Goal: Check status: Check status

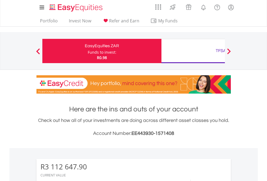
scroll to position [52, 85]
click at [88, 51] on div "Funds to invest:" at bounding box center [102, 52] width 29 height 5
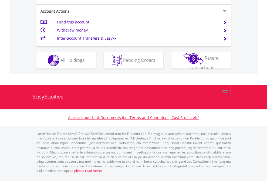
scroll to position [471, 0]
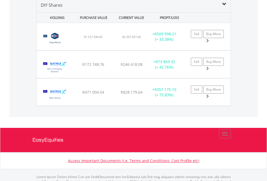
scroll to position [521, 0]
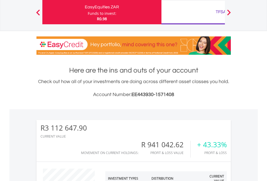
scroll to position [52, 85]
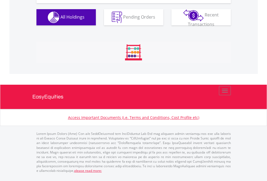
scroll to position [600, 0]
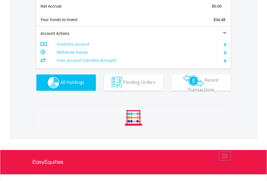
scroll to position [611, 0]
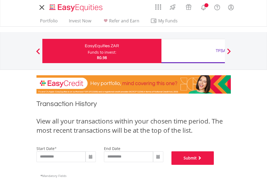
click at [214, 165] on button "Submit" at bounding box center [192, 157] width 43 height 13
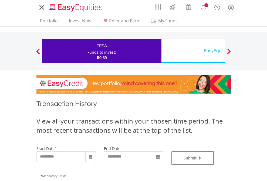
type input "**********"
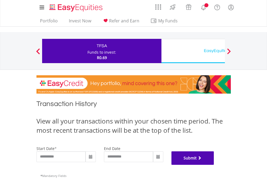
click at [214, 165] on button "Submit" at bounding box center [192, 157] width 43 height 13
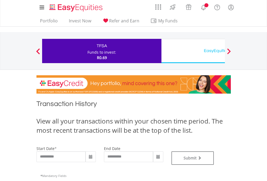
click at [193, 51] on div "EasyEquities USD" at bounding box center [221, 51] width 112 height 8
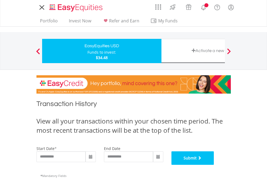
click at [214, 165] on button "Submit" at bounding box center [192, 157] width 43 height 13
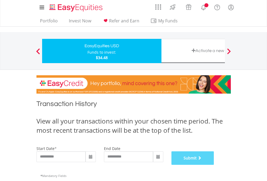
scroll to position [219, 0]
